Goal: Information Seeking & Learning: Learn about a topic

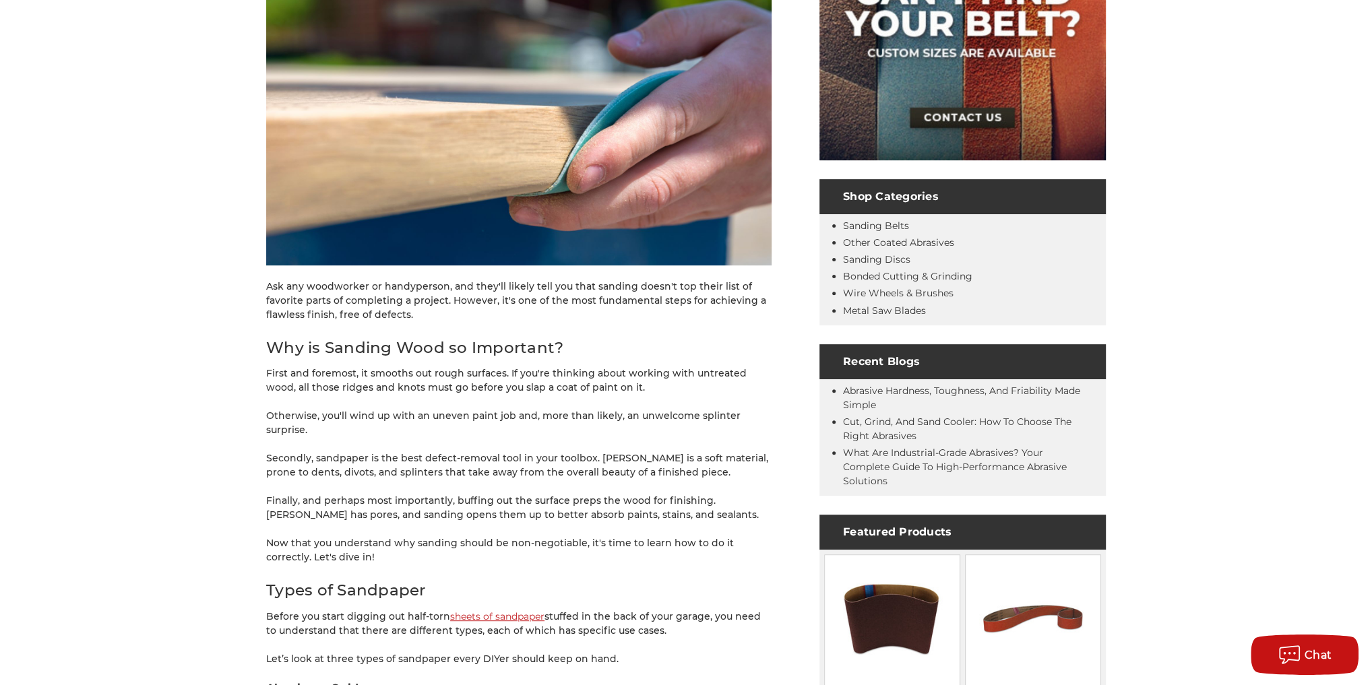
scroll to position [431, 0]
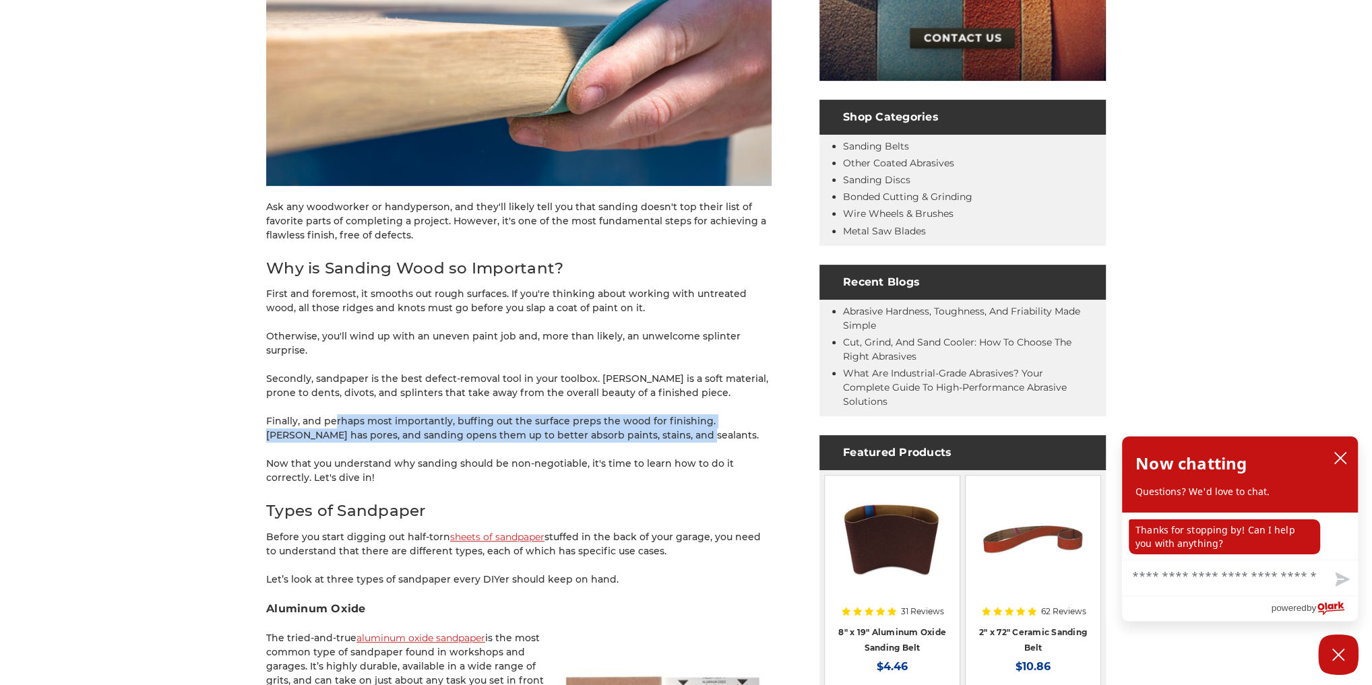
drag, startPoint x: 338, startPoint y: 402, endPoint x: 717, endPoint y: 422, distance: 379.2
click at [717, 422] on p "Finally, and perhaps most importantly, buffing out the surface preps the wood f…" at bounding box center [518, 428] width 505 height 28
drag, startPoint x: 610, startPoint y: 416, endPoint x: 248, endPoint y: 402, distance: 362.8
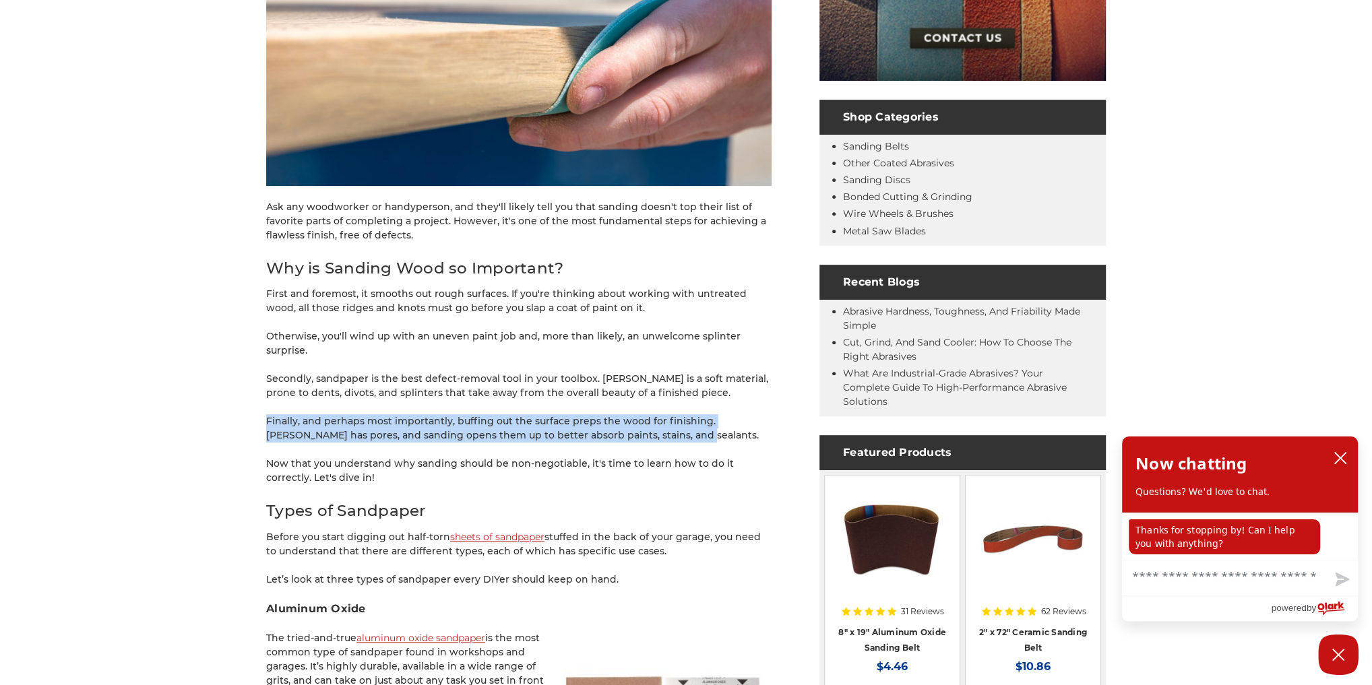
drag, startPoint x: 525, startPoint y: 422, endPoint x: 696, endPoint y: 425, distance: 171.2
click at [696, 425] on p "Finally, and perhaps most importantly, buffing out the surface preps the wood f…" at bounding box center [518, 428] width 505 height 28
drag, startPoint x: 696, startPoint y: 425, endPoint x: 272, endPoint y: 398, distance: 425.3
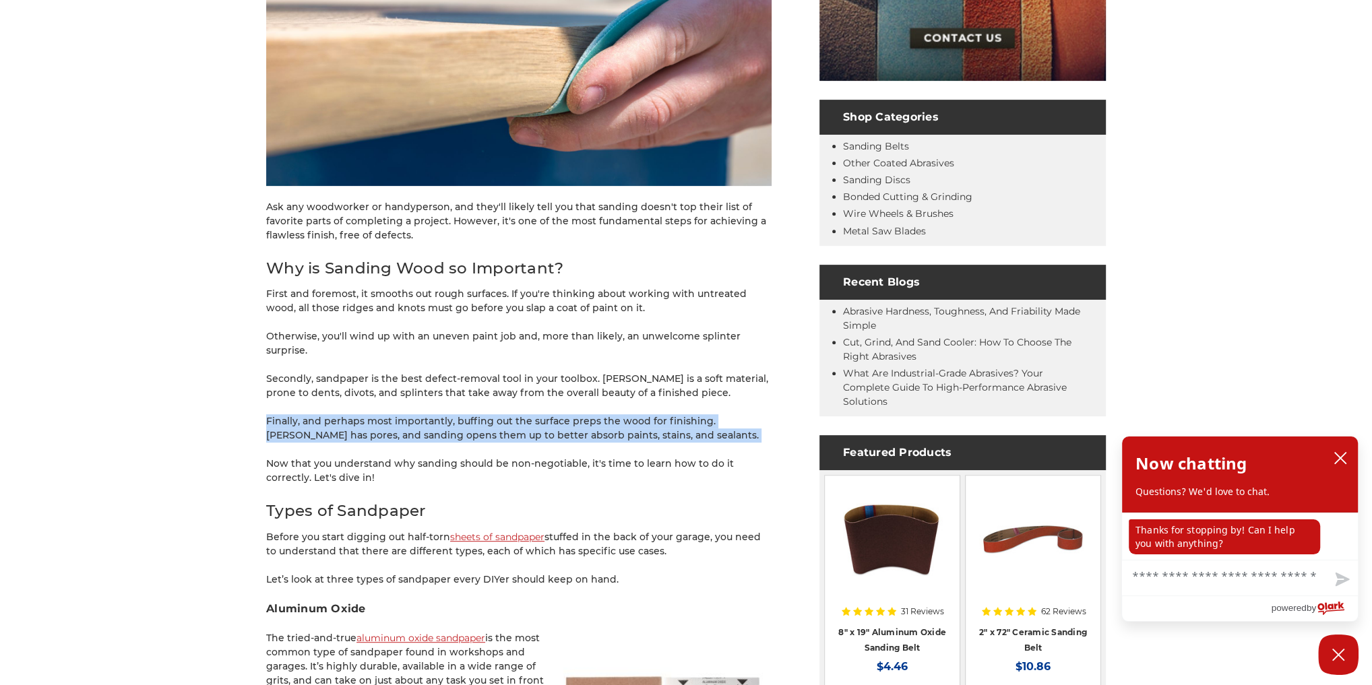
drag, startPoint x: 272, startPoint y: 398, endPoint x: 640, endPoint y: 420, distance: 369.2
click at [640, 420] on p "Finally, and perhaps most importantly, buffing out the surface preps the wood f…" at bounding box center [518, 428] width 505 height 28
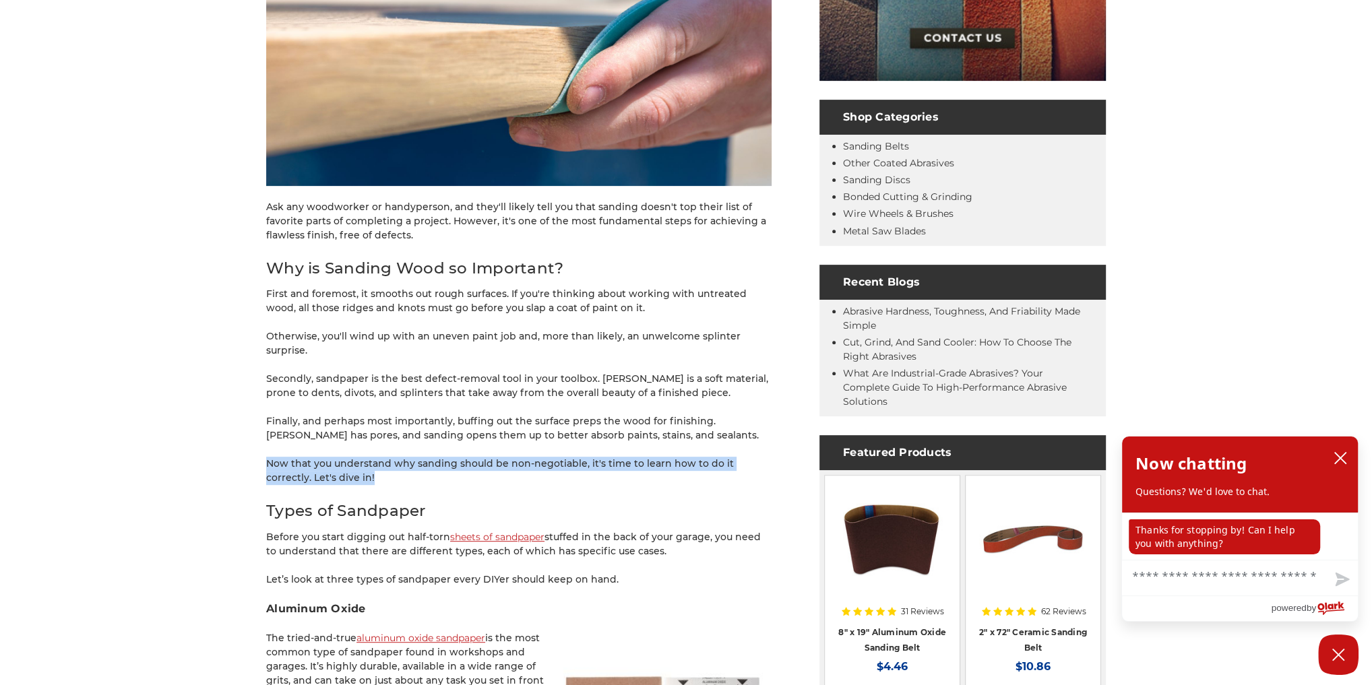
drag, startPoint x: 265, startPoint y: 441, endPoint x: 562, endPoint y: 463, distance: 297.3
click at [562, 463] on p "Now that you understand why sanding should be non-negotiable, it's time to lear…" at bounding box center [518, 471] width 505 height 28
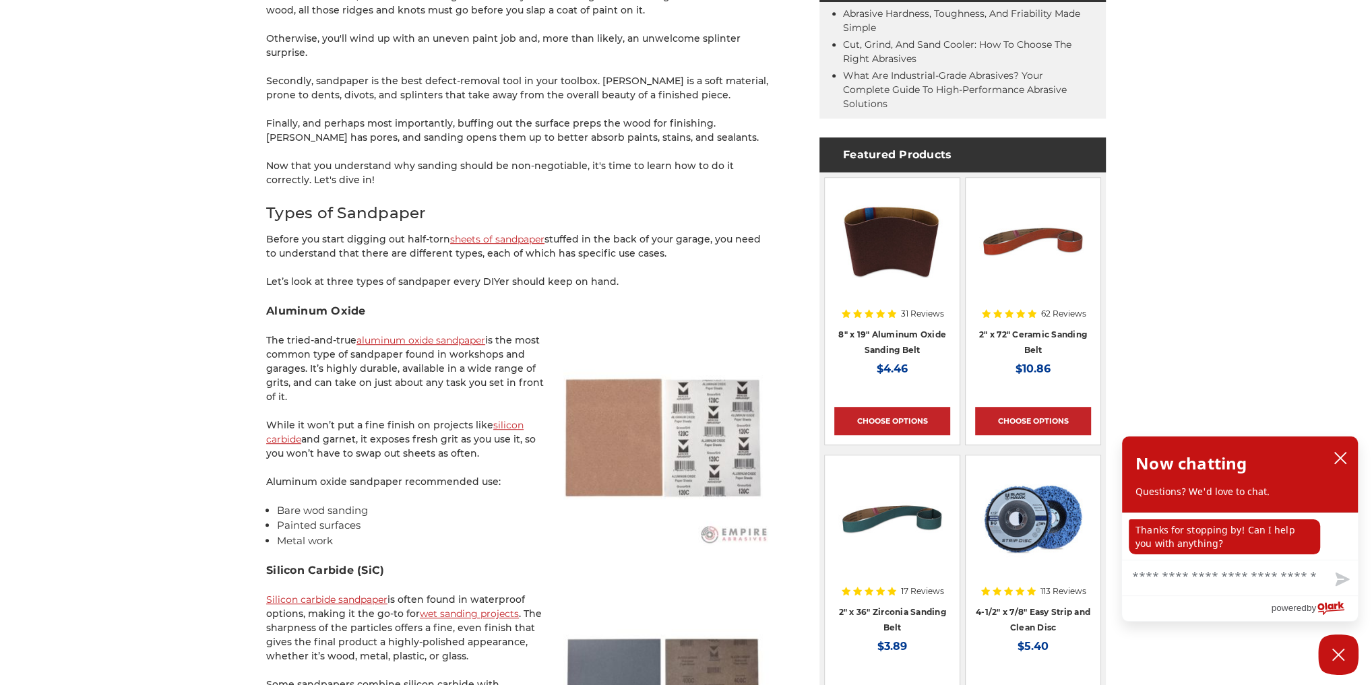
scroll to position [755, 0]
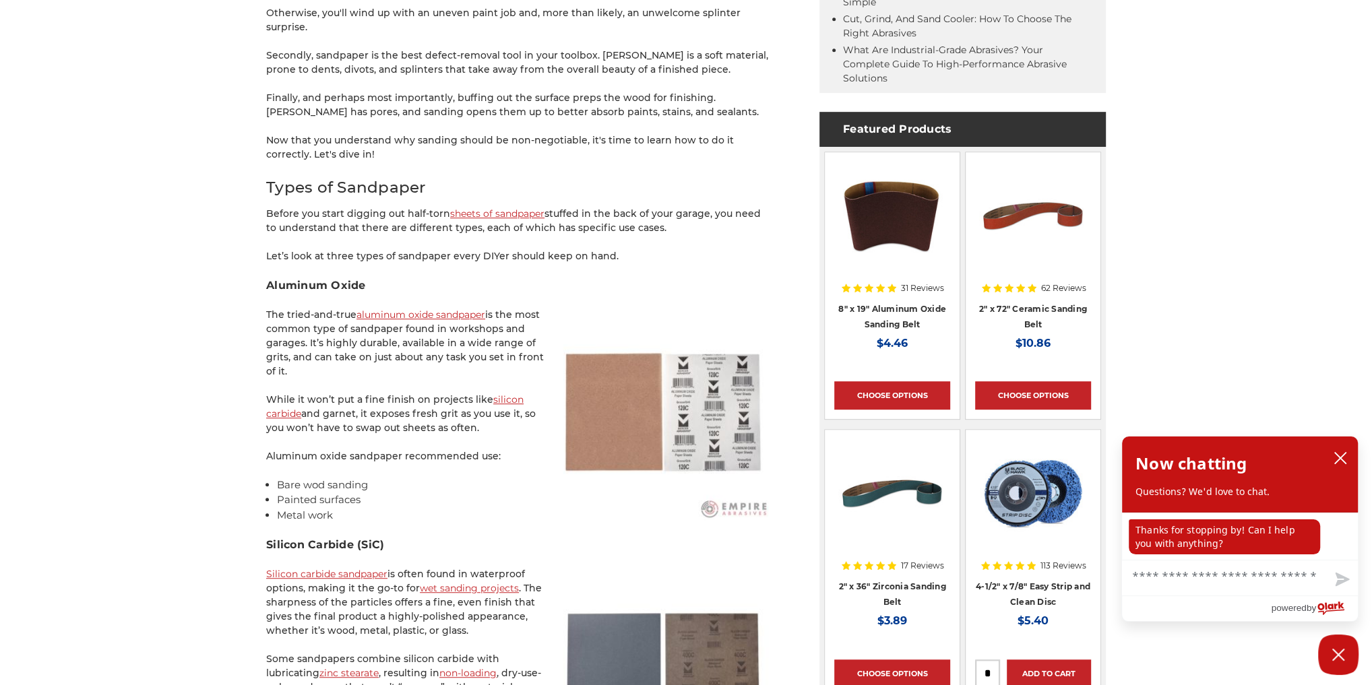
drag, startPoint x: 656, startPoint y: 196, endPoint x: 652, endPoint y: 215, distance: 19.4
click at [652, 215] on p "Before you start digging out half-torn sheets of sandpaper stuffed in the back …" at bounding box center [518, 221] width 505 height 28
drag, startPoint x: 337, startPoint y: 241, endPoint x: 637, endPoint y: 242, distance: 299.9
click at [637, 249] on p "Let’s look at three types of sandpaper every DIYer should keep on hand." at bounding box center [518, 256] width 505 height 14
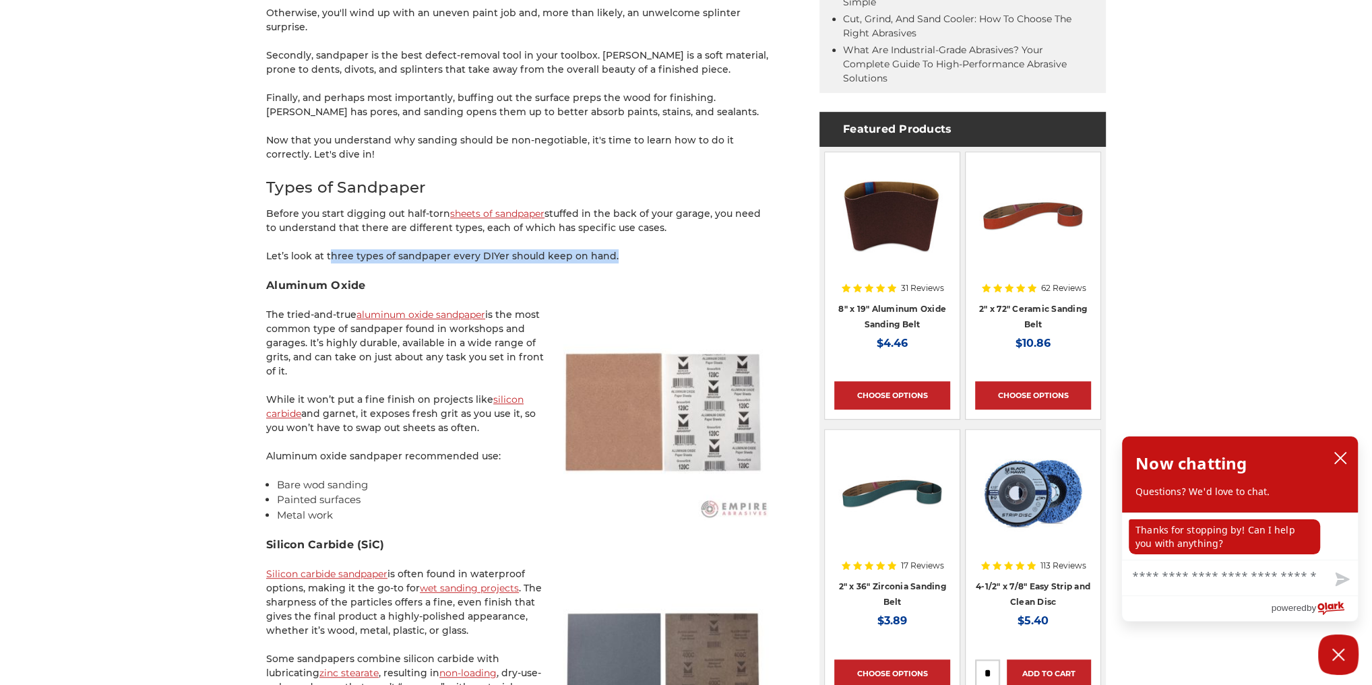
click at [637, 249] on p "Let’s look at three types of sandpaper every DIYer should keep on hand." at bounding box center [518, 256] width 505 height 14
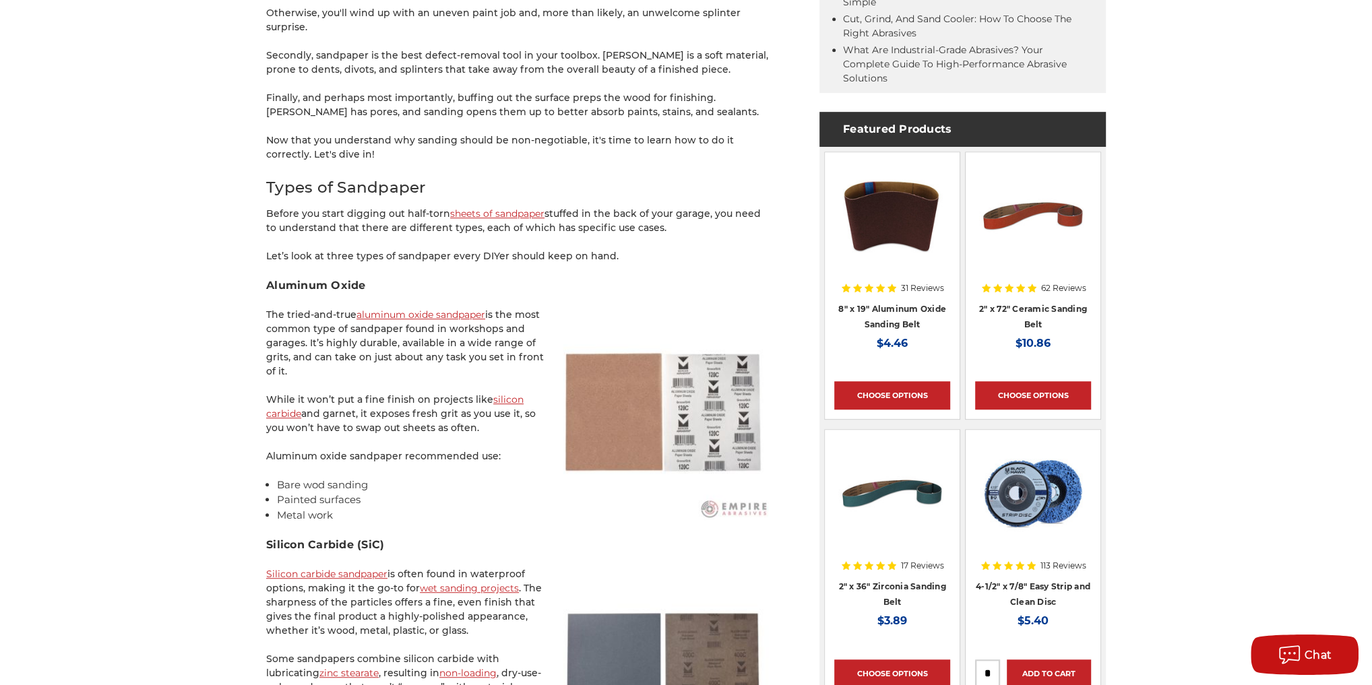
drag, startPoint x: 401, startPoint y: 398, endPoint x: 522, endPoint y: 416, distance: 122.6
click at [522, 416] on p "While it won’t put a fine finish on projects like silicon carbide and garnet, i…" at bounding box center [518, 414] width 505 height 42
drag, startPoint x: 413, startPoint y: 406, endPoint x: 347, endPoint y: 402, distance: 66.2
click at [347, 402] on p "While it won’t put a fine finish on projects like silicon carbide and garnet, i…" at bounding box center [518, 414] width 505 height 42
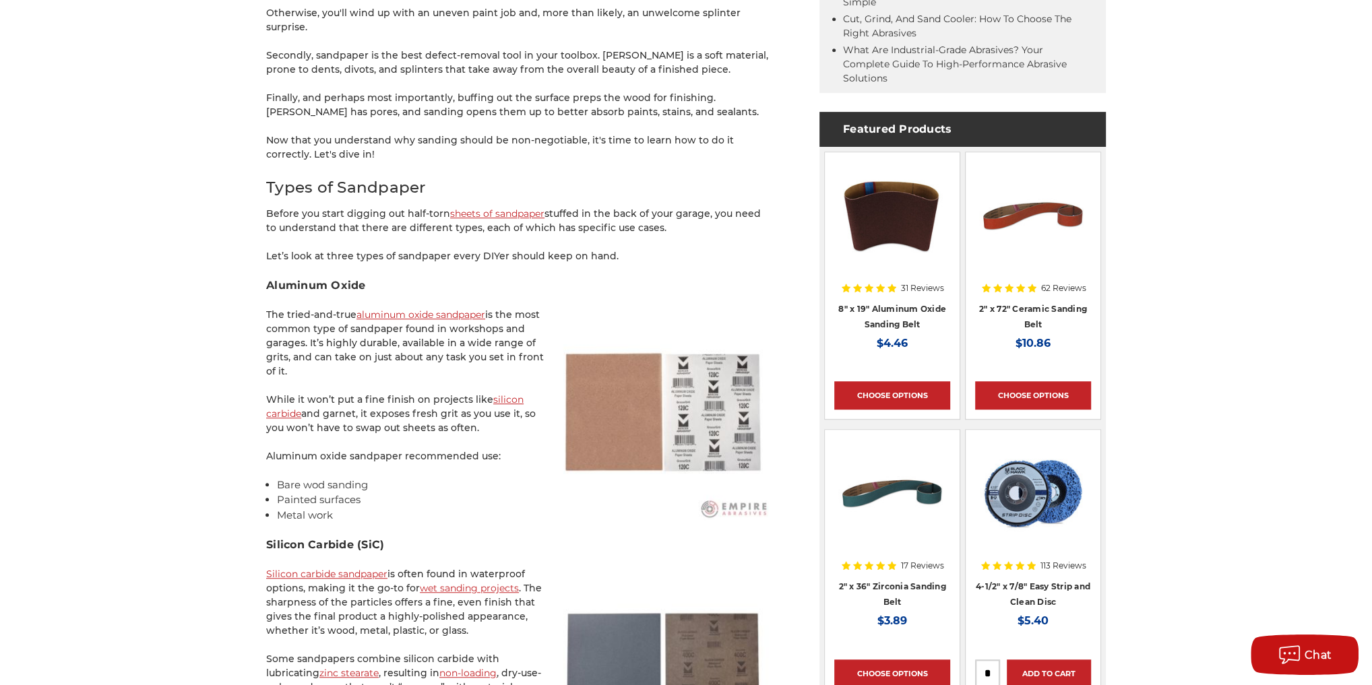
click at [347, 402] on p "While it won’t put a fine finish on projects like silicon carbide and garnet, i…" at bounding box center [518, 414] width 505 height 42
drag, startPoint x: 347, startPoint y: 402, endPoint x: 490, endPoint y: 418, distance: 143.8
click at [490, 418] on p "While it won’t put a fine finish on projects like silicon carbide and garnet, i…" at bounding box center [518, 414] width 505 height 42
drag, startPoint x: 490, startPoint y: 418, endPoint x: 337, endPoint y: 402, distance: 153.8
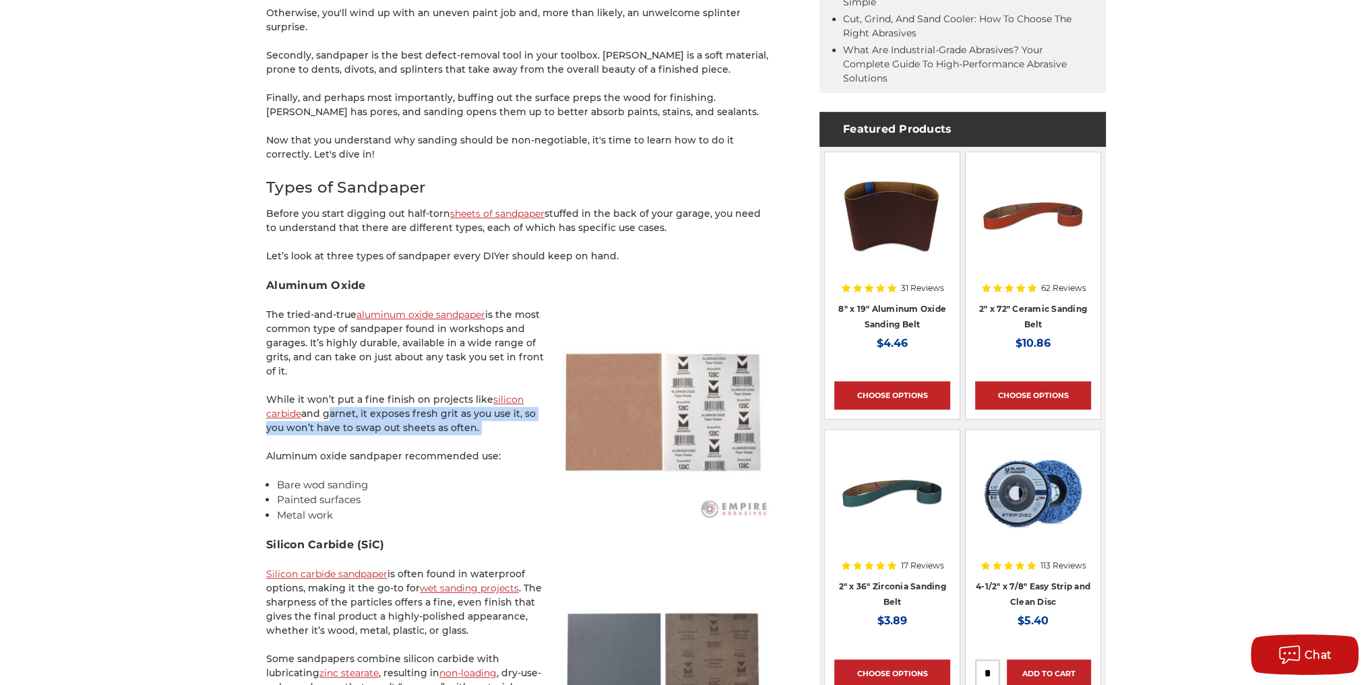
click at [337, 402] on p "While it won’t put a fine finish on projects like silicon carbide and garnet, i…" at bounding box center [518, 414] width 505 height 42
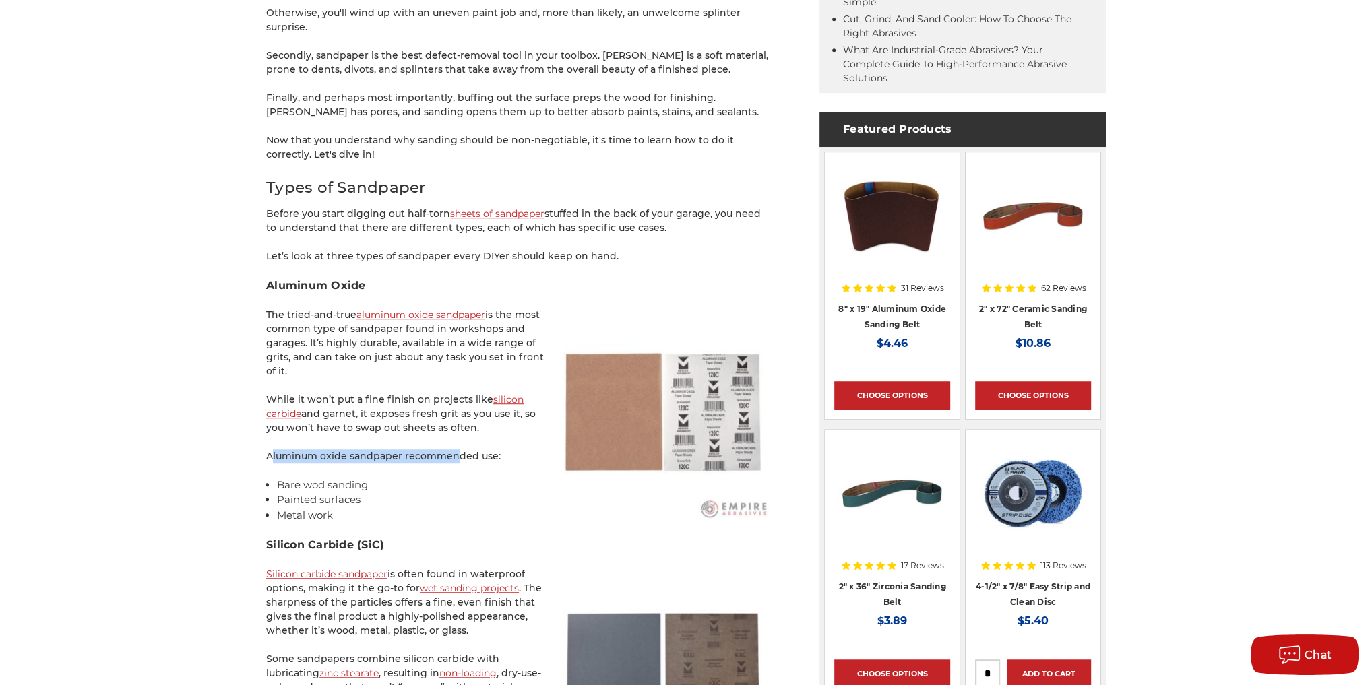
drag, startPoint x: 274, startPoint y: 439, endPoint x: 458, endPoint y: 441, distance: 184.6
click at [458, 449] on p "Aluminum oxide sandpaper recommended use:" at bounding box center [518, 456] width 505 height 14
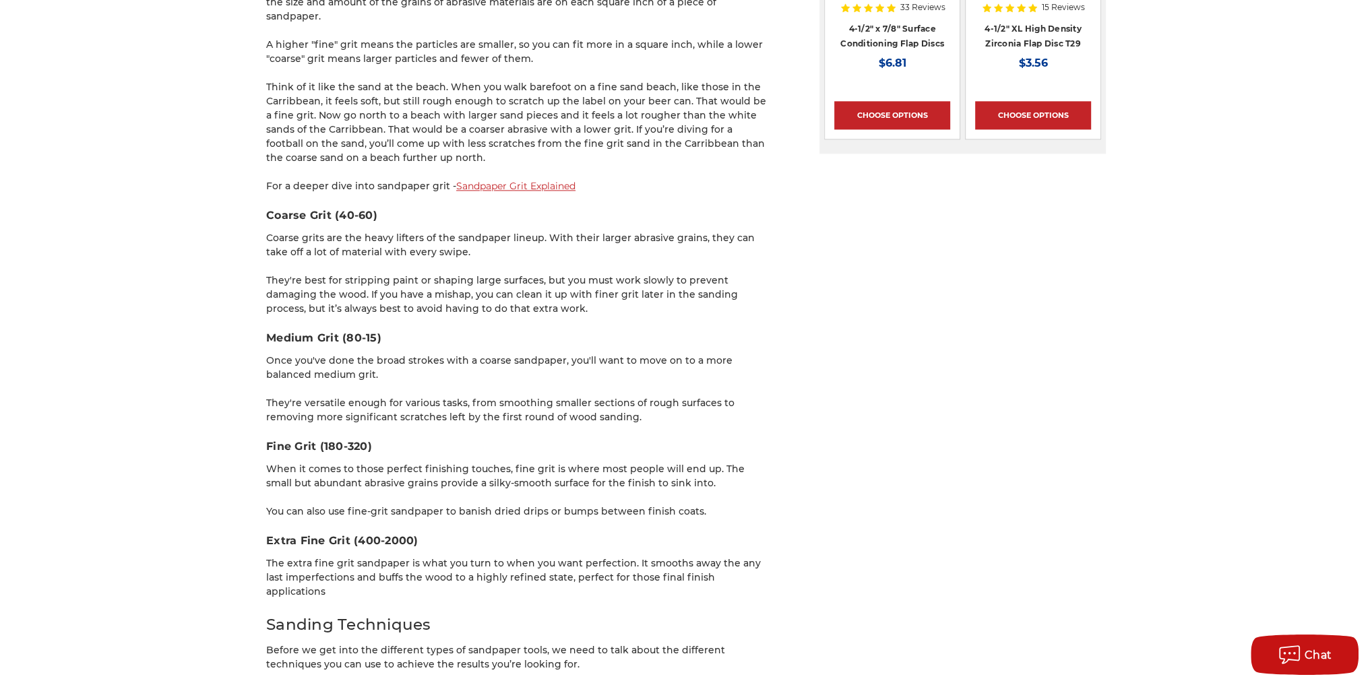
scroll to position [1941, 0]
